Goal: Book appointment/travel/reservation

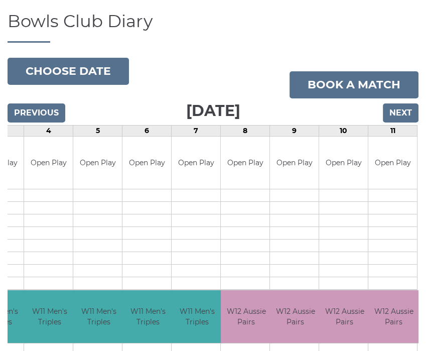
scroll to position [75, 0]
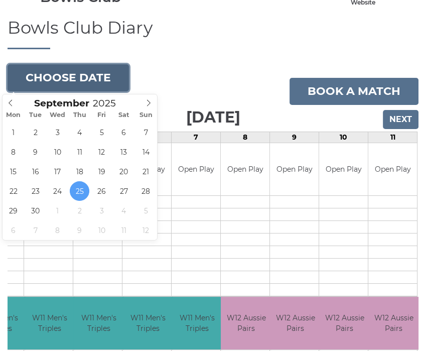
click at [105, 81] on button "Choose date" at bounding box center [69, 77] width 122 height 27
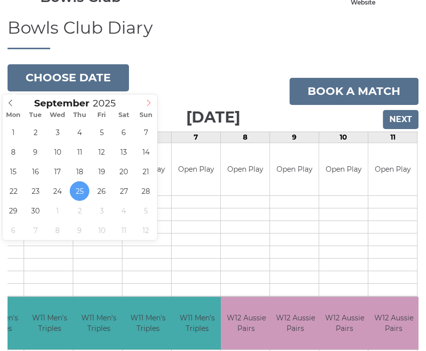
click at [145, 103] on span at bounding box center [149, 101] width 17 height 14
type input "2025-10-10"
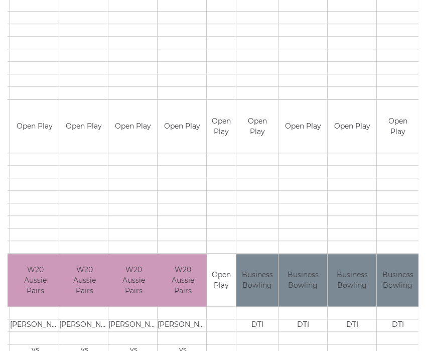
scroll to position [986, 0]
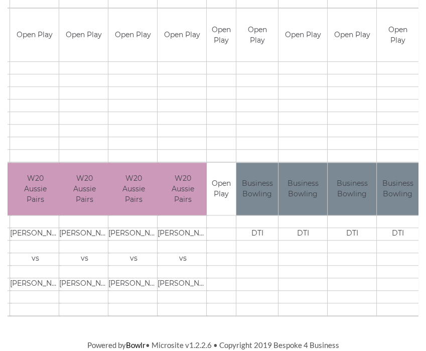
click at [219, 207] on td "Open Play" at bounding box center [221, 189] width 29 height 53
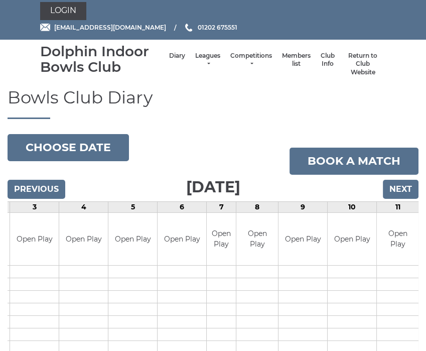
scroll to position [0, 0]
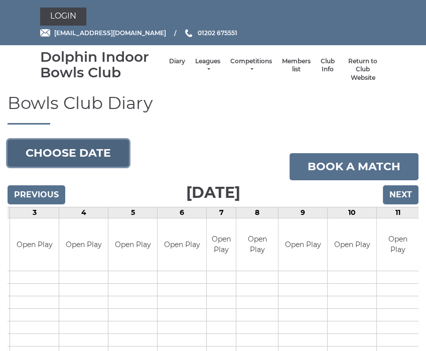
click at [118, 147] on button "Choose date" at bounding box center [69, 153] width 122 height 27
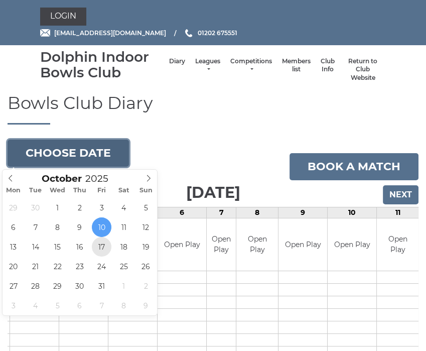
type input "2025-10-17"
click at [58, 152] on button "Choose date" at bounding box center [69, 153] width 122 height 27
type input "2025-10-26"
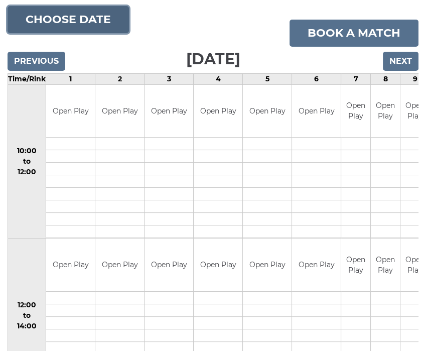
click at [96, 19] on button "Choose date" at bounding box center [69, 19] width 122 height 27
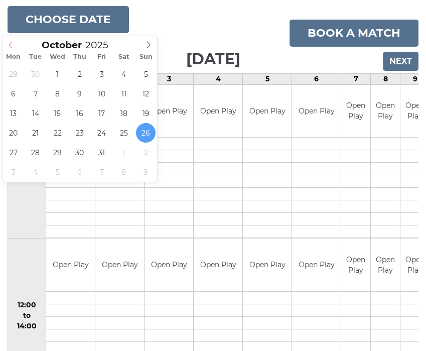
click at [9, 46] on icon at bounding box center [10, 44] width 7 height 7
click at [150, 48] on icon at bounding box center [148, 44] width 7 height 7
click at [11, 46] on icon at bounding box center [11, 44] width 4 height 7
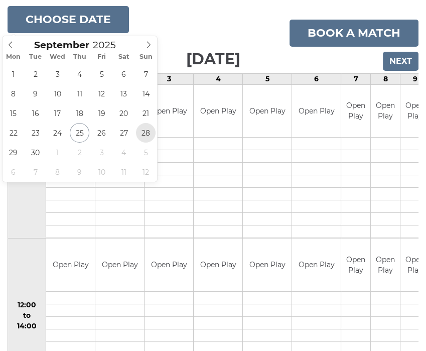
type input "[DATE]"
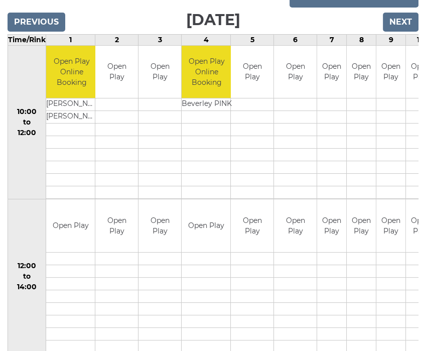
scroll to position [173, 0]
click at [36, 19] on input "Previous" at bounding box center [37, 22] width 58 height 19
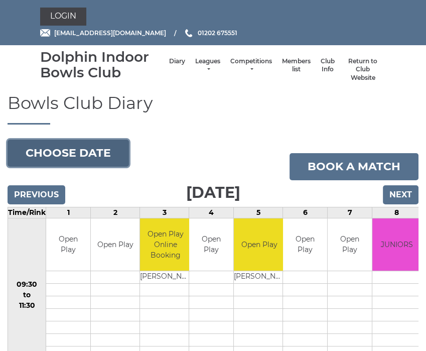
click at [107, 154] on button "Choose date" at bounding box center [69, 153] width 122 height 27
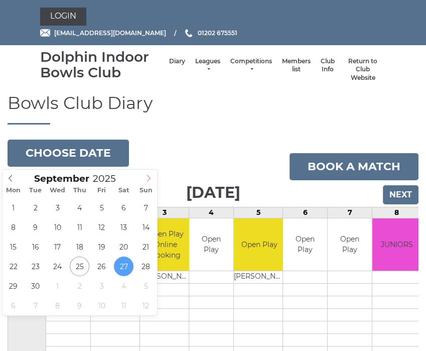
click at [149, 183] on span at bounding box center [149, 177] width 17 height 14
type input "2025-10-03"
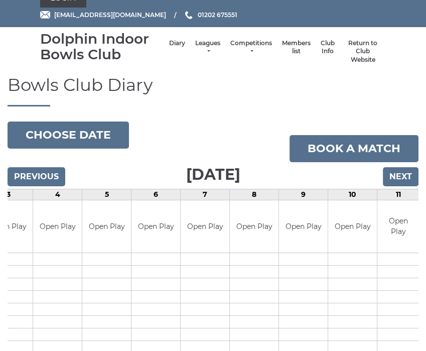
scroll to position [18, 0]
